Goal: Check status: Check status

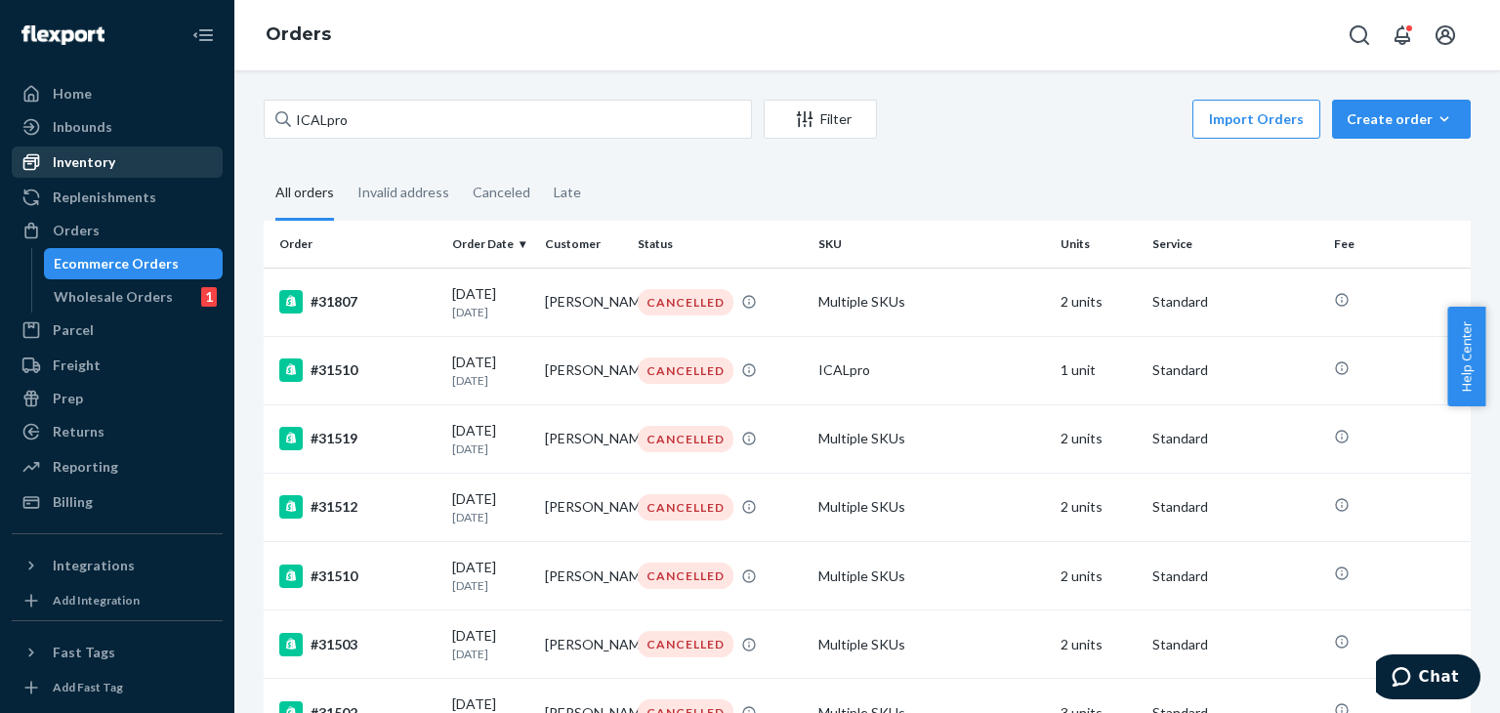
type input "ICALpro"
click at [84, 162] on div "Inventory" at bounding box center [84, 162] width 62 height 20
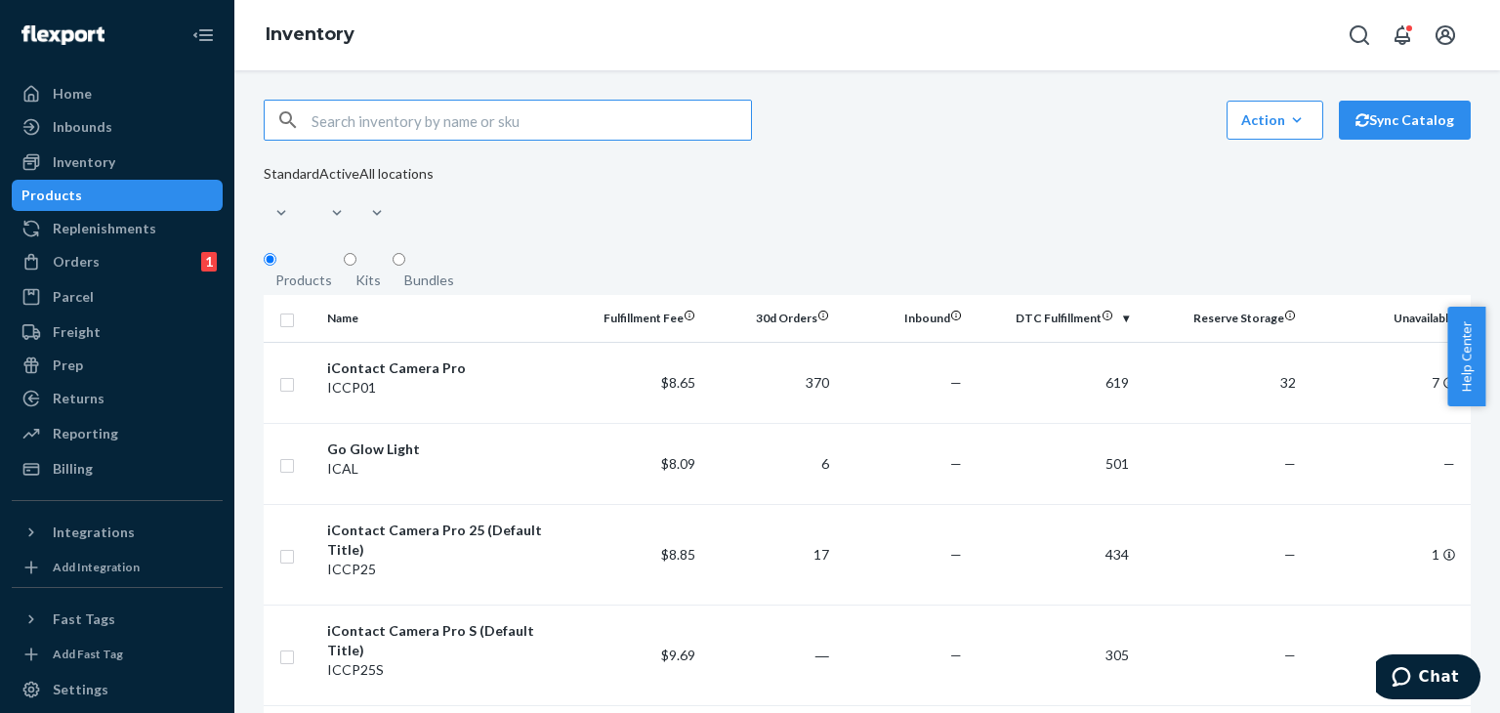
click at [82, 192] on div "Products" at bounding box center [51, 195] width 61 height 20
drag, startPoint x: 375, startPoint y: 108, endPoint x: 375, endPoint y: 121, distance: 12.7
click at [375, 108] on input "text" at bounding box center [530, 120] width 439 height 39
paste input "ICALpro"
type input "ICALpro"
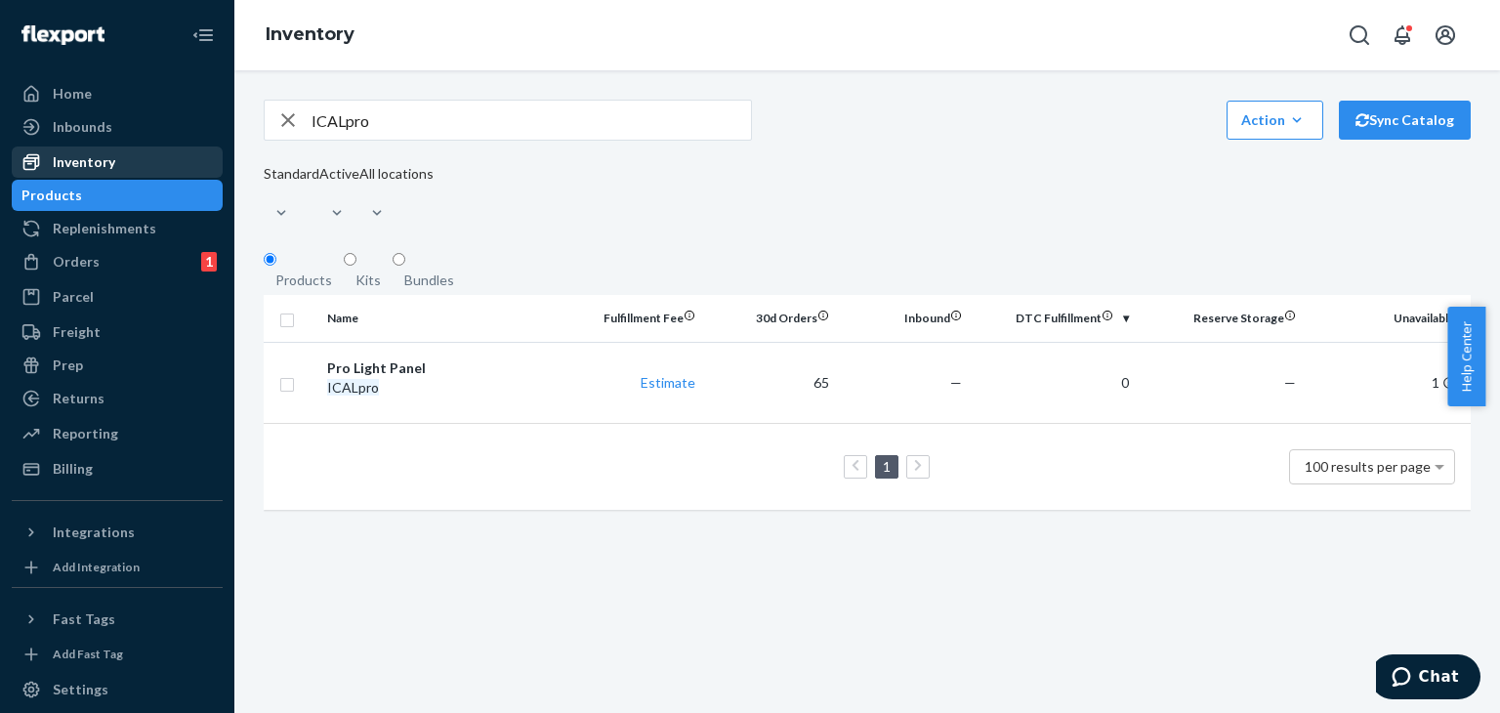
click at [86, 159] on div "Inventory" at bounding box center [84, 162] width 62 height 20
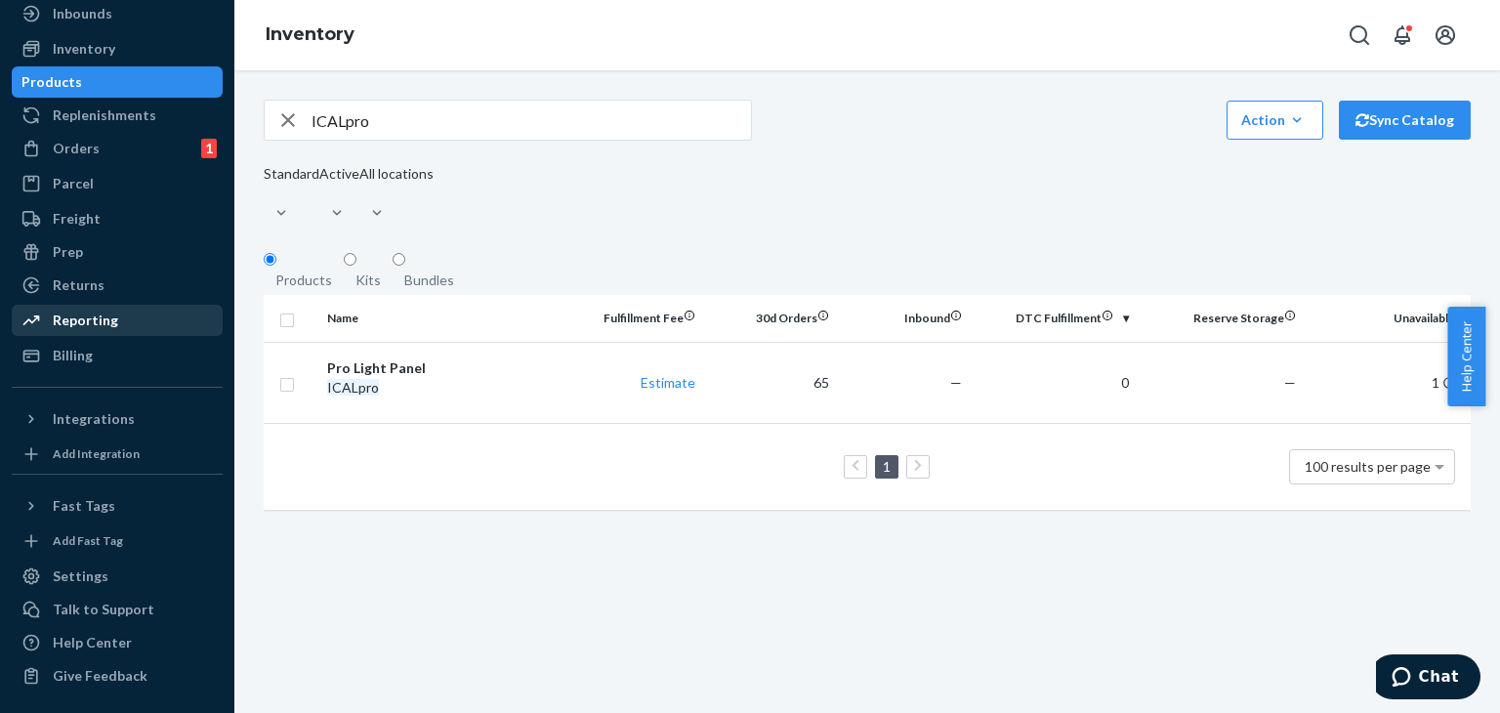
click at [70, 315] on div "Reporting" at bounding box center [85, 320] width 65 height 20
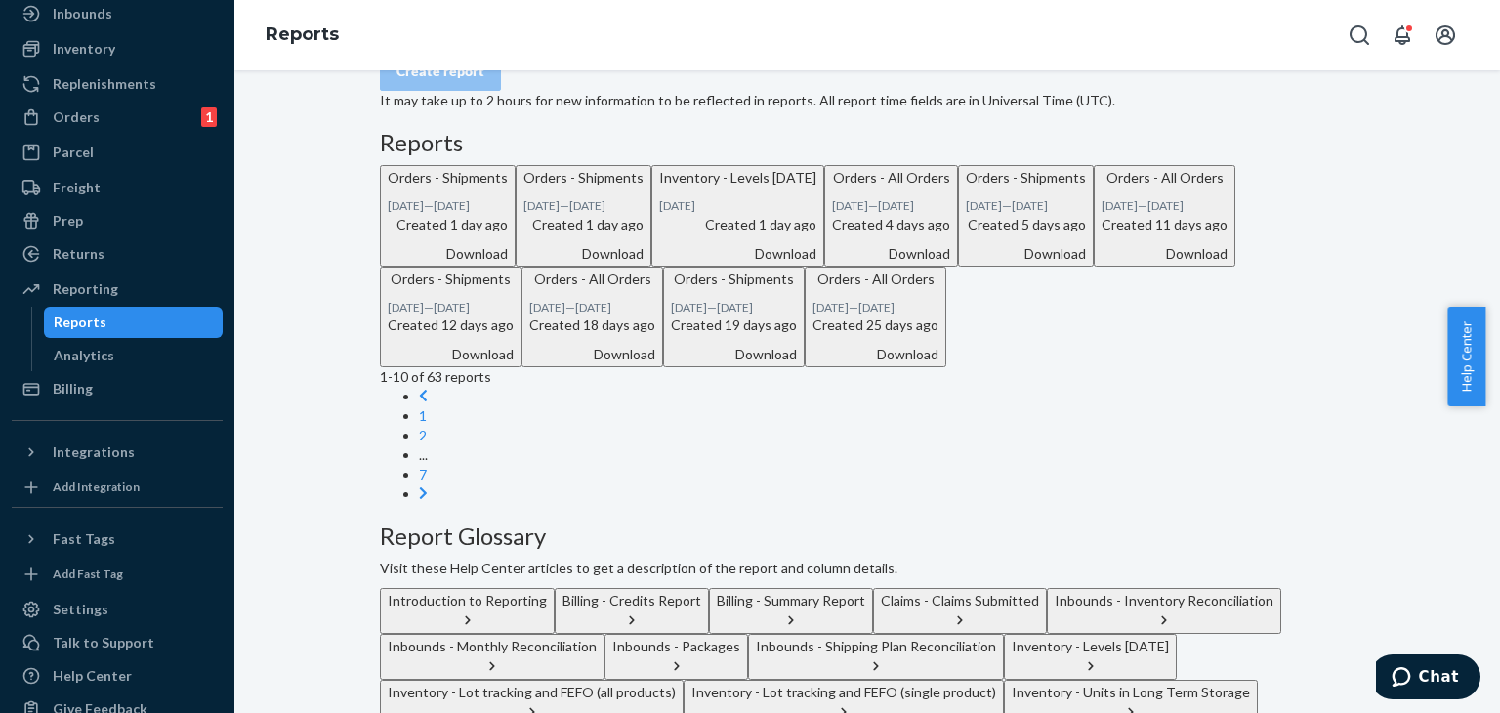
scroll to position [195, 0]
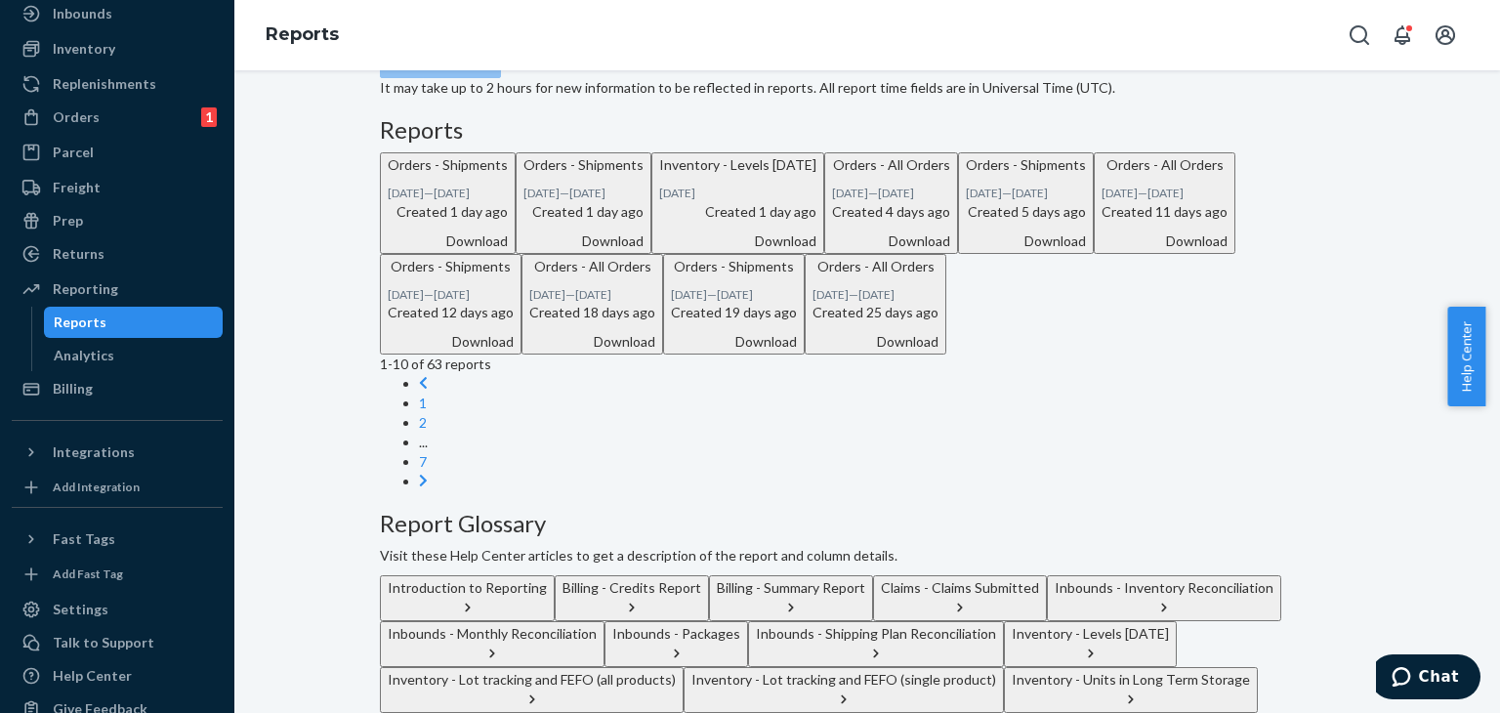
click at [659, 175] on p "Inventory - Levels [DATE]" at bounding box center [737, 165] width 157 height 20
click at [313, 489] on div "Create a New Report Which report would you like to see? Select report type Crea…" at bounding box center [867, 400] width 1236 height 992
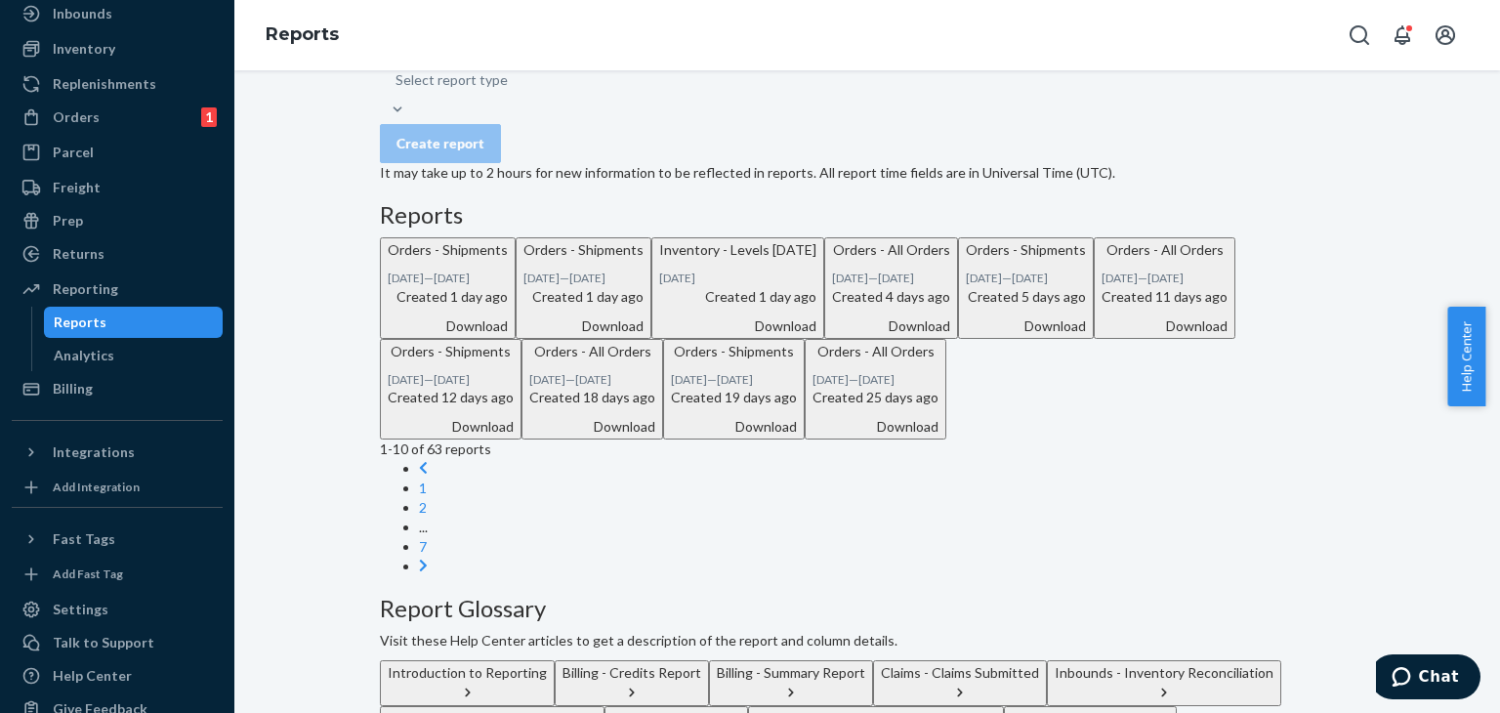
scroll to position [0, 0]
